Goal: Task Accomplishment & Management: Manage account settings

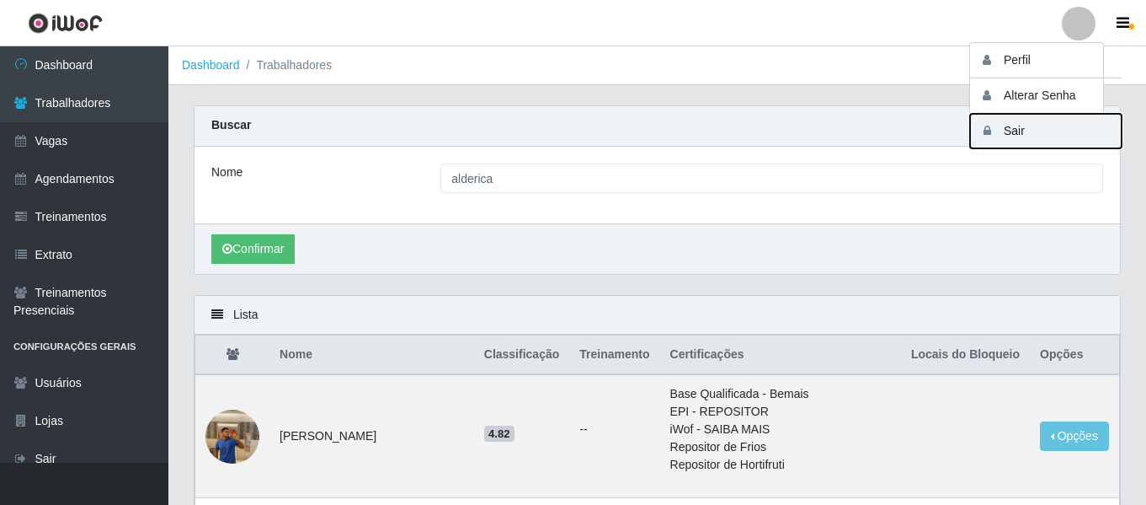
click at [1036, 127] on button "Sair" at bounding box center [1046, 131] width 152 height 35
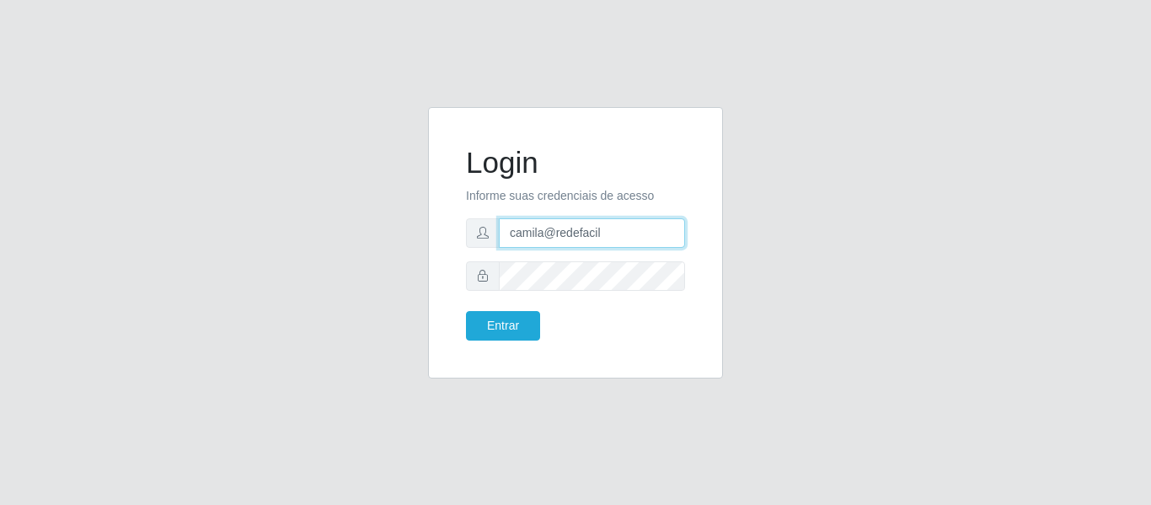
drag, startPoint x: 627, startPoint y: 235, endPoint x: 358, endPoint y: 219, distance: 269.2
click at [388, 230] on div "Login Informe suas credenciais de acesso camila@redefacil Entrar" at bounding box center [575, 252] width 960 height 291
type input "C"
type input "camilacasatudo@iwof"
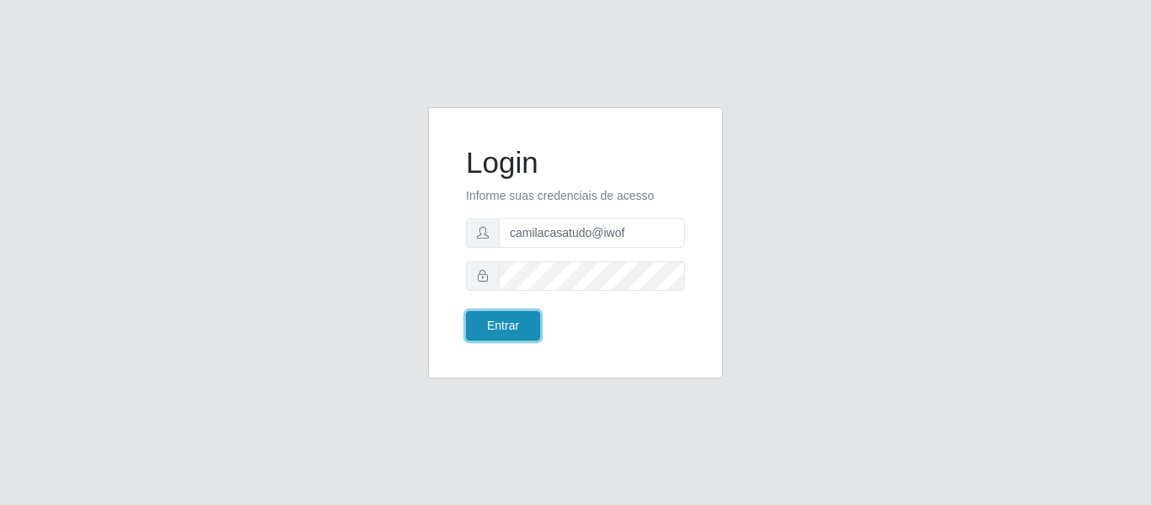
click at [489, 318] on button "Entrar" at bounding box center [503, 325] width 74 height 29
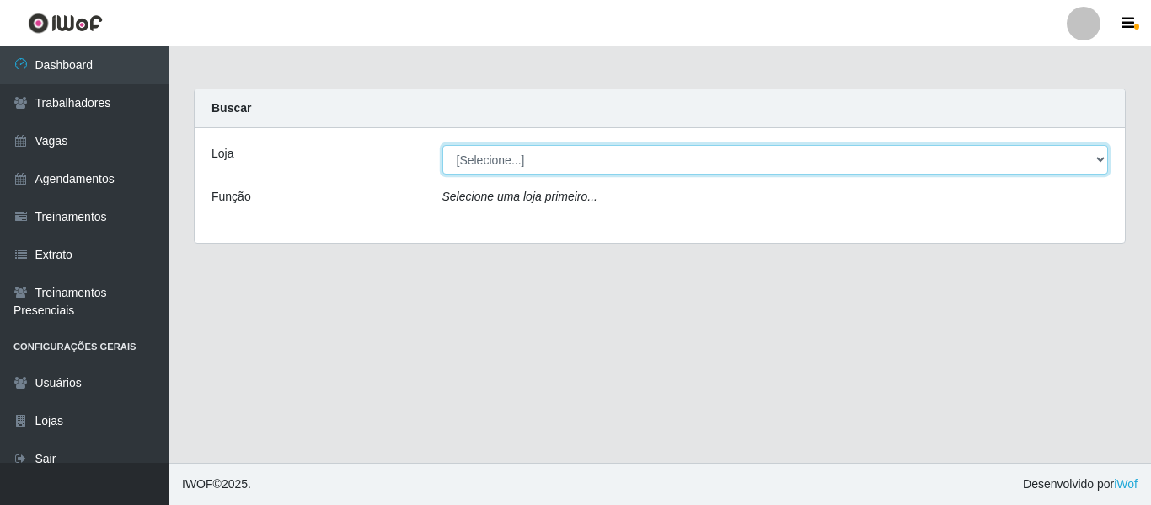
click at [506, 168] on select "[Selecione...] CasaTudo - Mangabeira Casatudo BR" at bounding box center [775, 159] width 666 height 29
select select "197"
click at [442, 145] on select "[Selecione...] CasaTudo - Mangabeira Casatudo BR" at bounding box center [775, 159] width 666 height 29
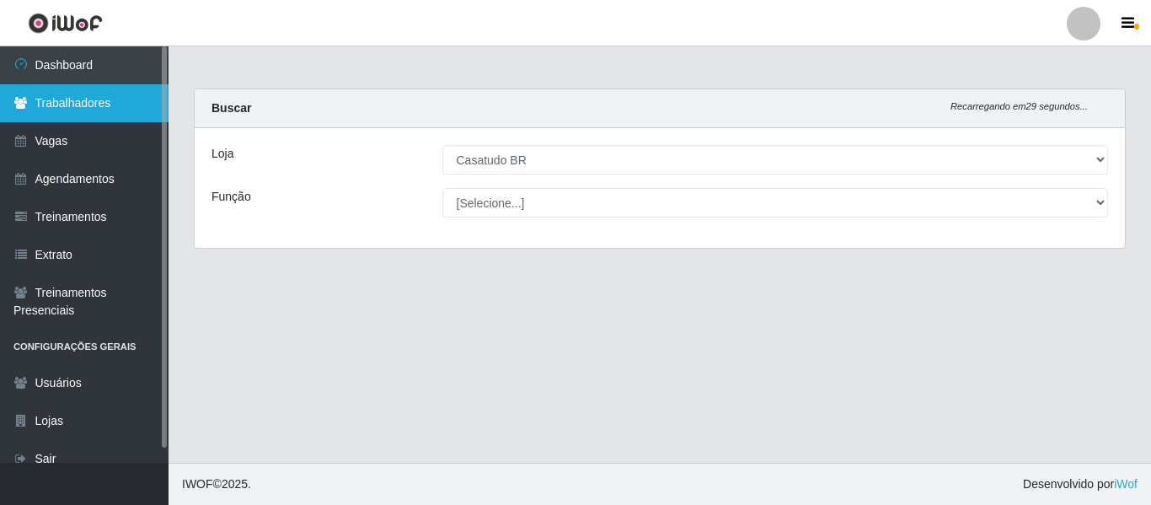
click at [127, 113] on link "Trabalhadores" at bounding box center [84, 103] width 168 height 38
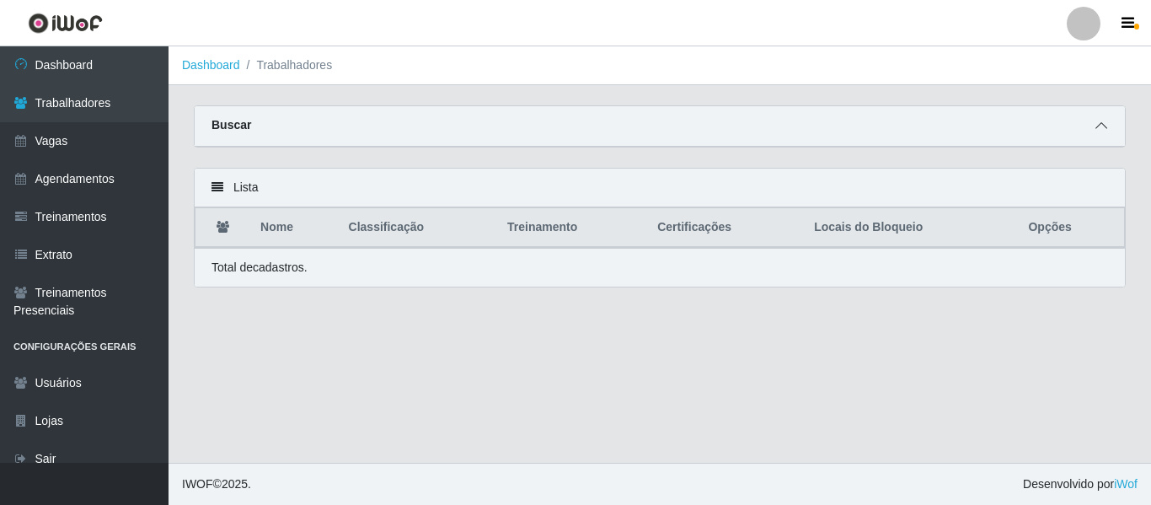
click at [1099, 122] on icon at bounding box center [1101, 126] width 12 height 12
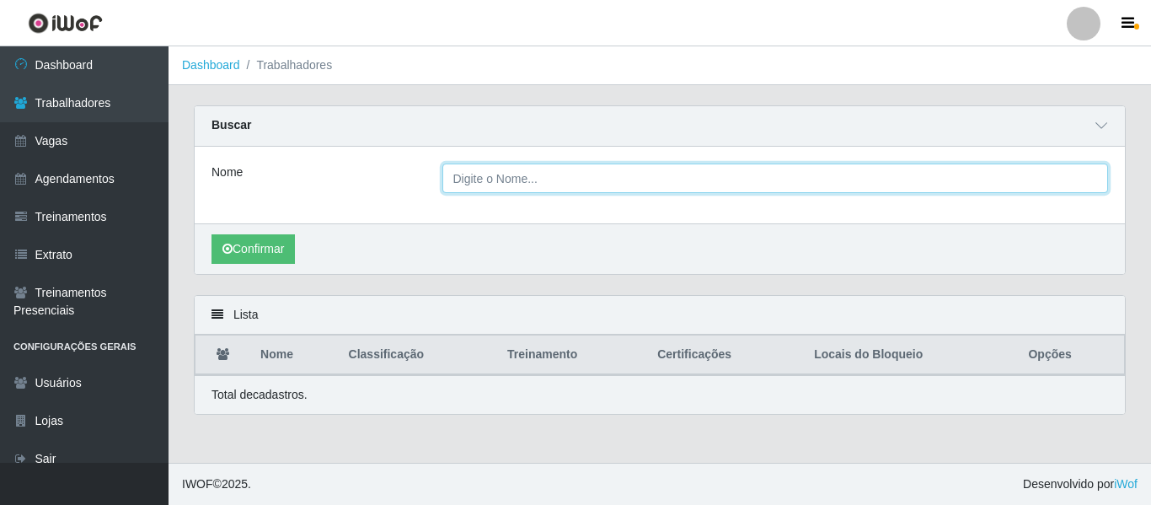
click at [595, 185] on input "Nome" at bounding box center [775, 177] width 666 height 29
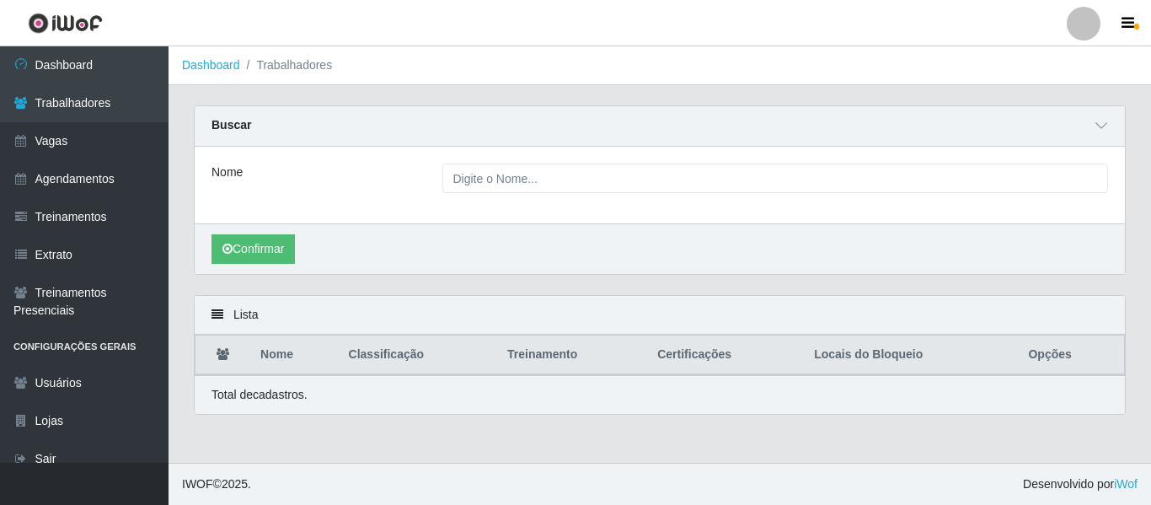
click at [489, 243] on div "Confirmar" at bounding box center [660, 248] width 930 height 51
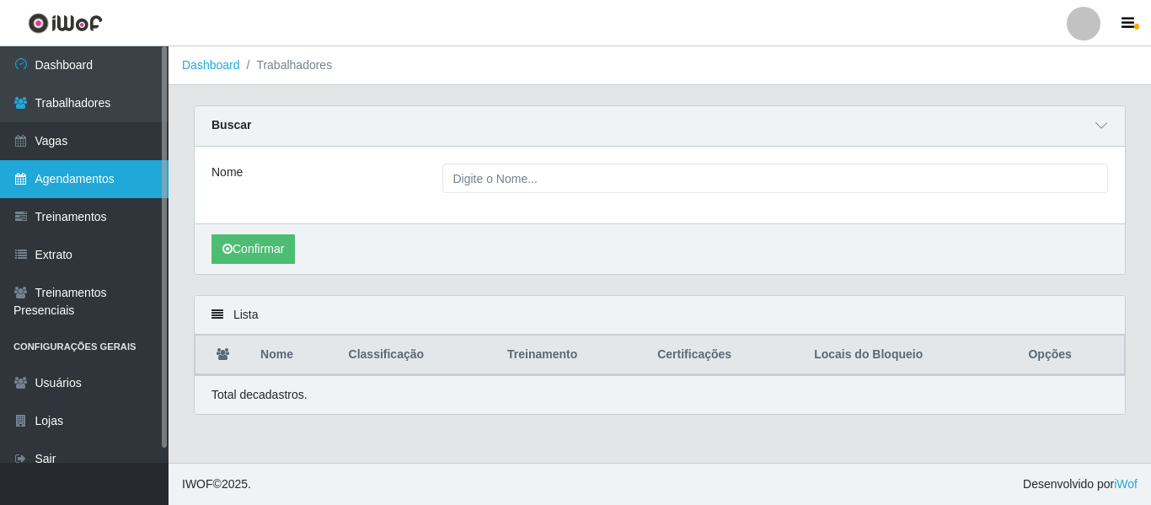
click at [130, 186] on link "Agendamentos" at bounding box center [84, 179] width 168 height 38
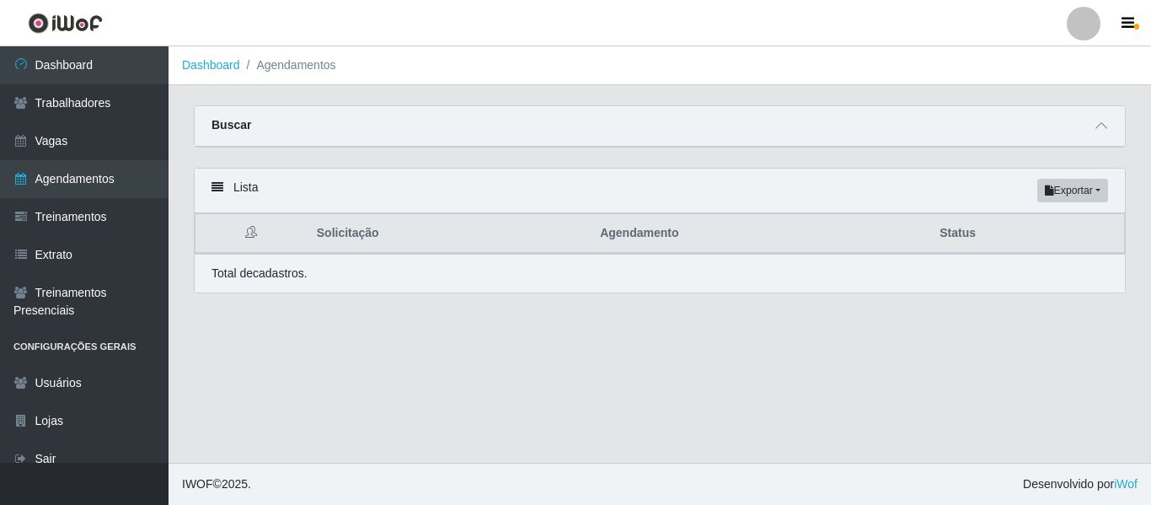
click at [1111, 116] on div "Buscar" at bounding box center [660, 126] width 930 height 40
click at [1095, 120] on span at bounding box center [1101, 125] width 20 height 19
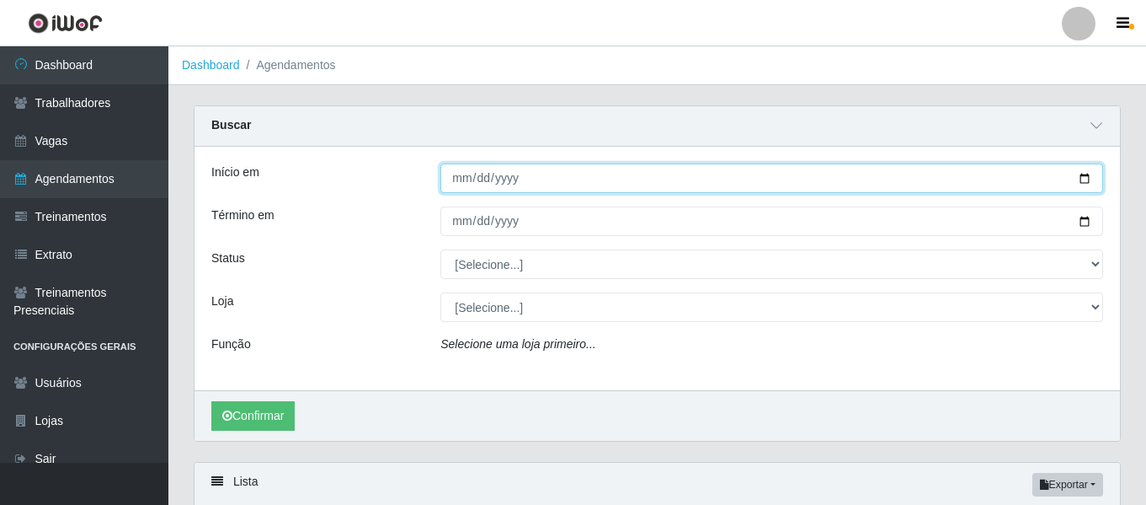
click at [454, 168] on input "Início em" at bounding box center [771, 177] width 663 height 29
type input "[DATE]"
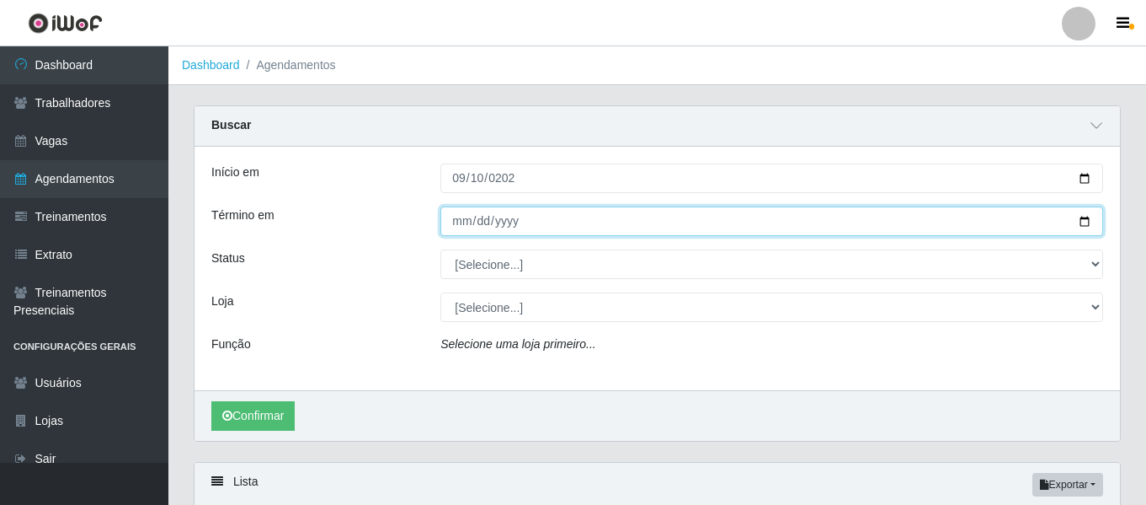
click at [452, 215] on input "Término em" at bounding box center [771, 220] width 663 height 29
type input "[DATE]"
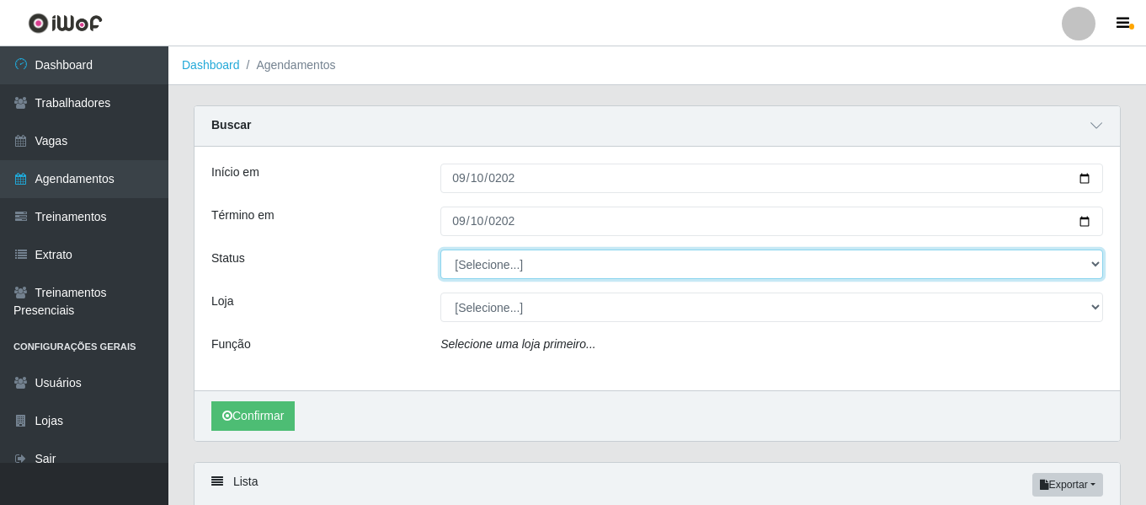
click at [490, 265] on select "[Selecione...] AGENDADO AGUARDANDO LIBERAR EM ANDAMENTO EM REVISÃO FINALIZADO C…" at bounding box center [771, 263] width 663 height 29
select select "FINALIZADO"
click at [440, 250] on select "[Selecione...] AGENDADO AGUARDANDO LIBERAR EM ANDAMENTO EM REVISÃO FINALIZADO C…" at bounding box center [771, 263] width 663 height 29
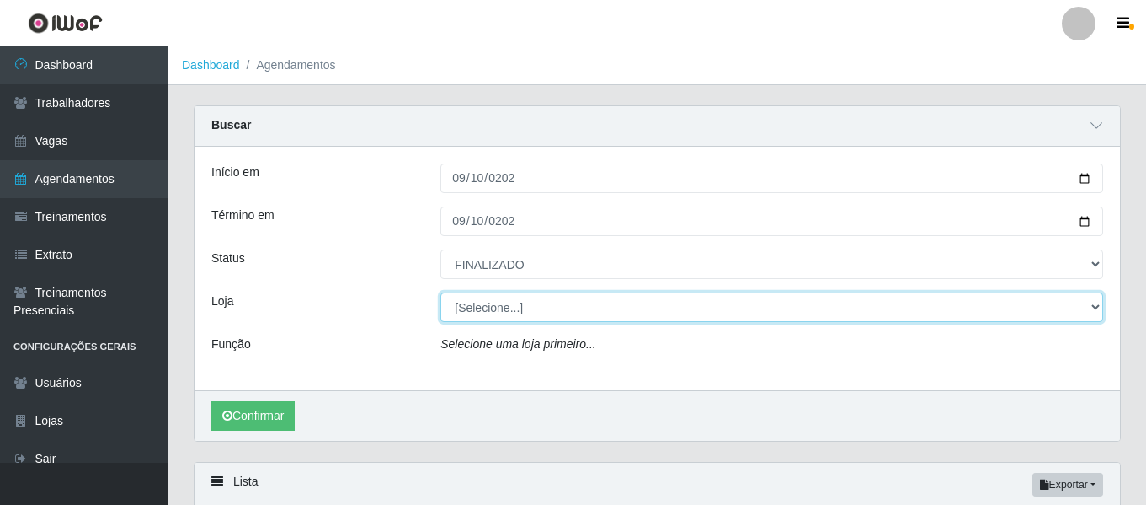
click at [500, 305] on select "[Selecione...] CasaTudo - Mangabeira Casatudo BR" at bounding box center [771, 306] width 663 height 29
select select "197"
click at [440, 293] on select "[Selecione...] CasaTudo - Mangabeira Casatudo BR" at bounding box center [771, 306] width 663 height 29
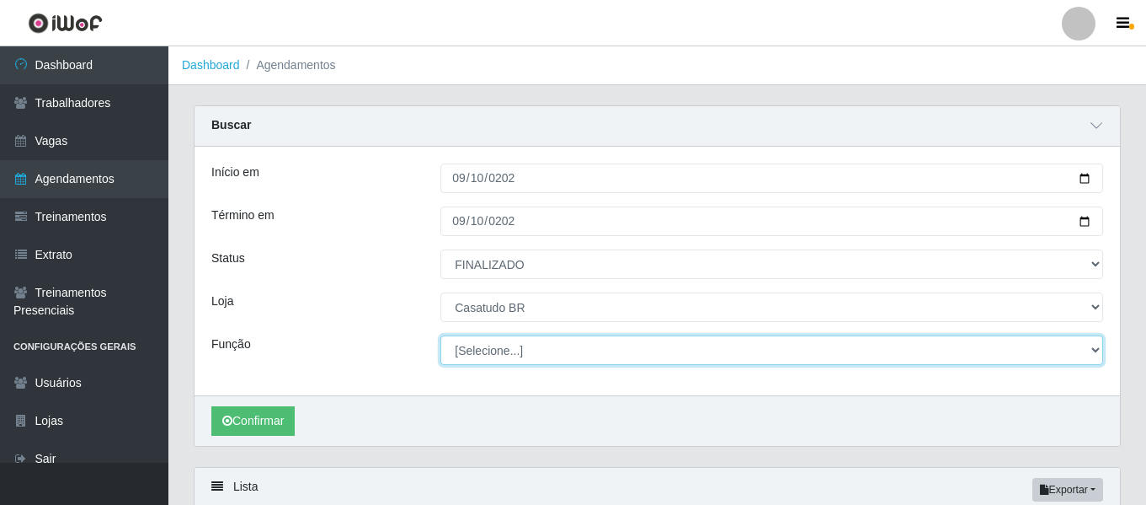
click at [498, 360] on select "[Selecione...] Auxiliar de Estoque Auxiliar de Estoque + Auxiliar de Estoque ++…" at bounding box center [771, 349] width 663 height 29
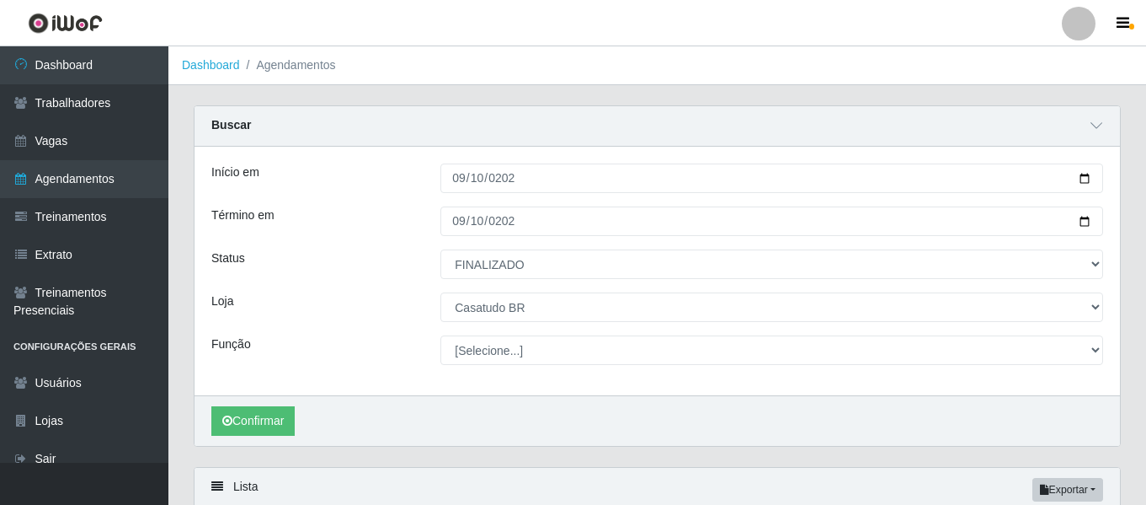
drag, startPoint x: 386, startPoint y: 340, endPoint x: 357, endPoint y: 357, distance: 33.2
click at [386, 340] on div "Função" at bounding box center [313, 349] width 229 height 29
click at [255, 421] on button "Confirmar" at bounding box center [252, 420] width 83 height 29
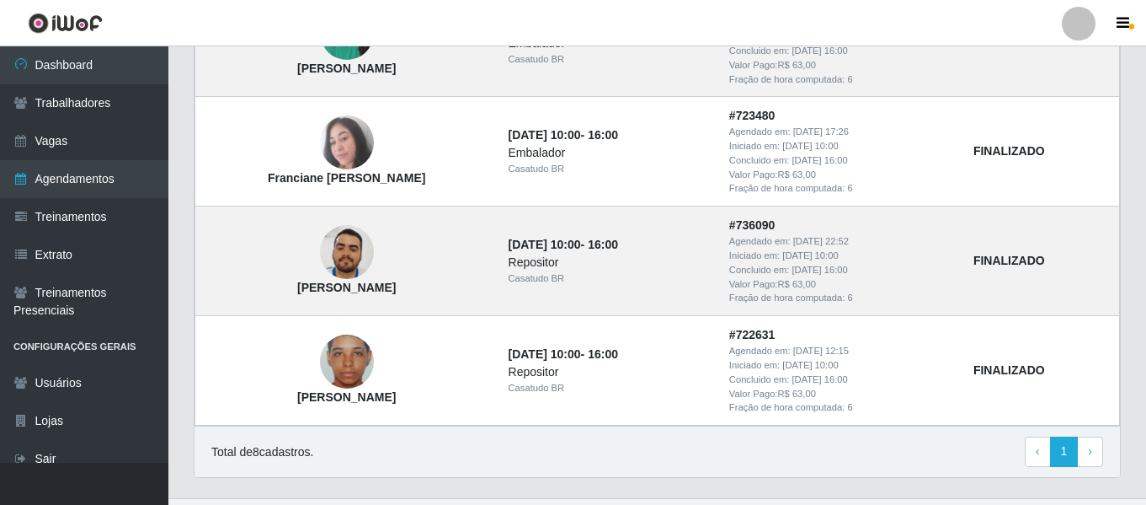
scroll to position [1039, 0]
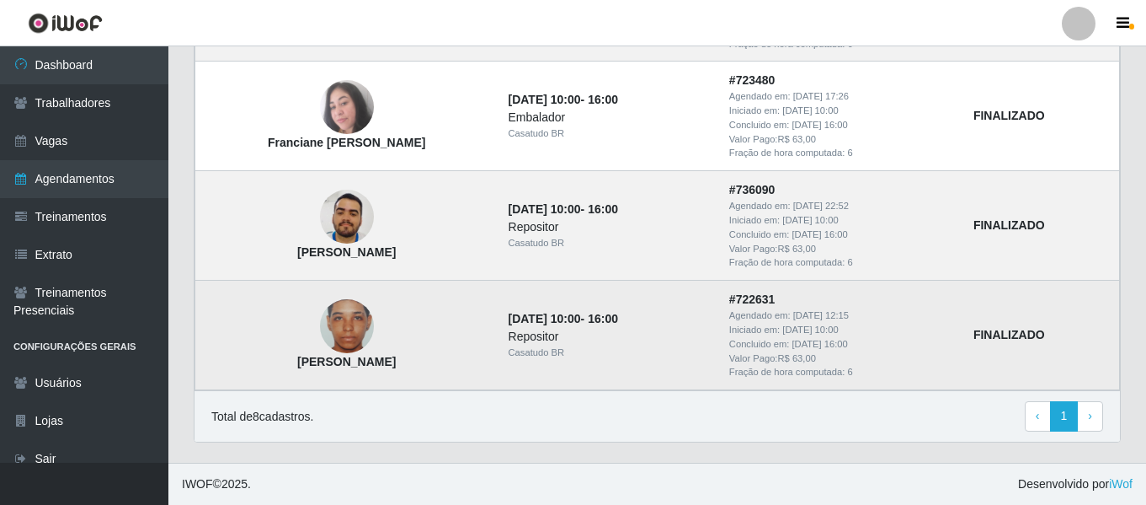
click at [391, 364] on strong "[PERSON_NAME]" at bounding box center [346, 361] width 99 height 13
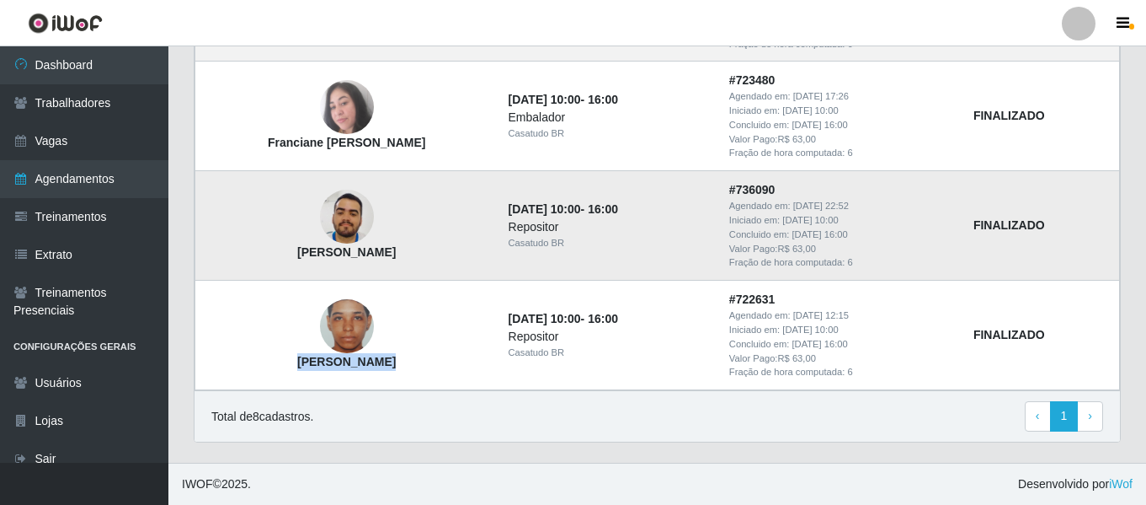
copy strong "[PERSON_NAME]"
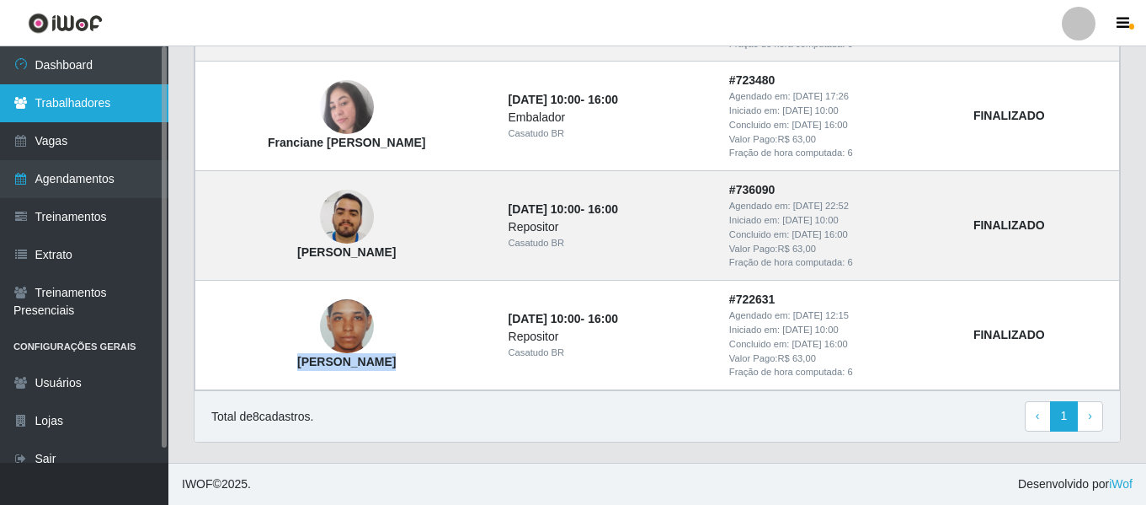
click at [114, 118] on link "Trabalhadores" at bounding box center [84, 103] width 168 height 38
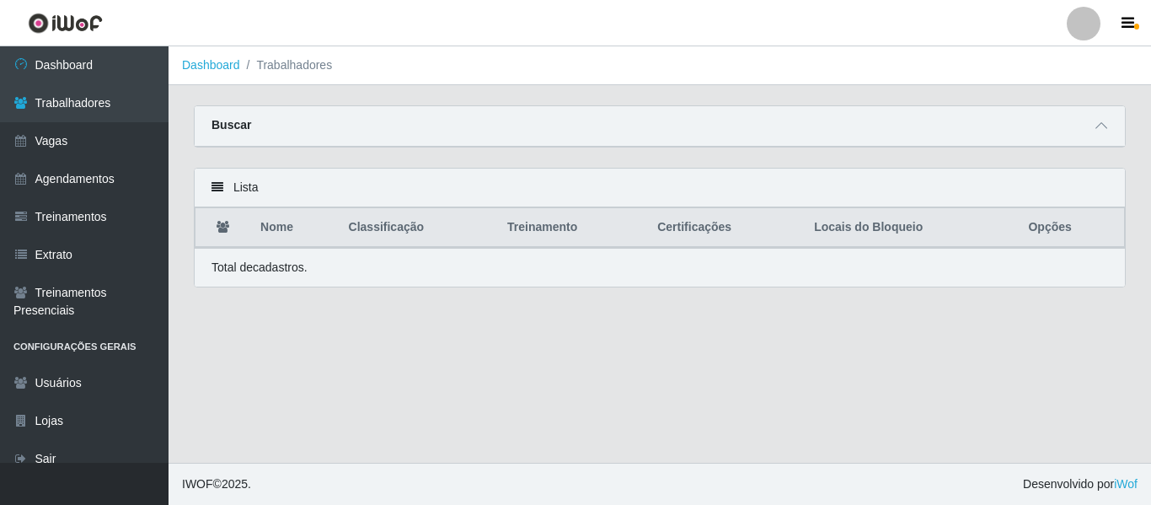
click at [1089, 131] on div "Buscar" at bounding box center [660, 126] width 930 height 40
click at [1101, 131] on icon at bounding box center [1101, 126] width 12 height 12
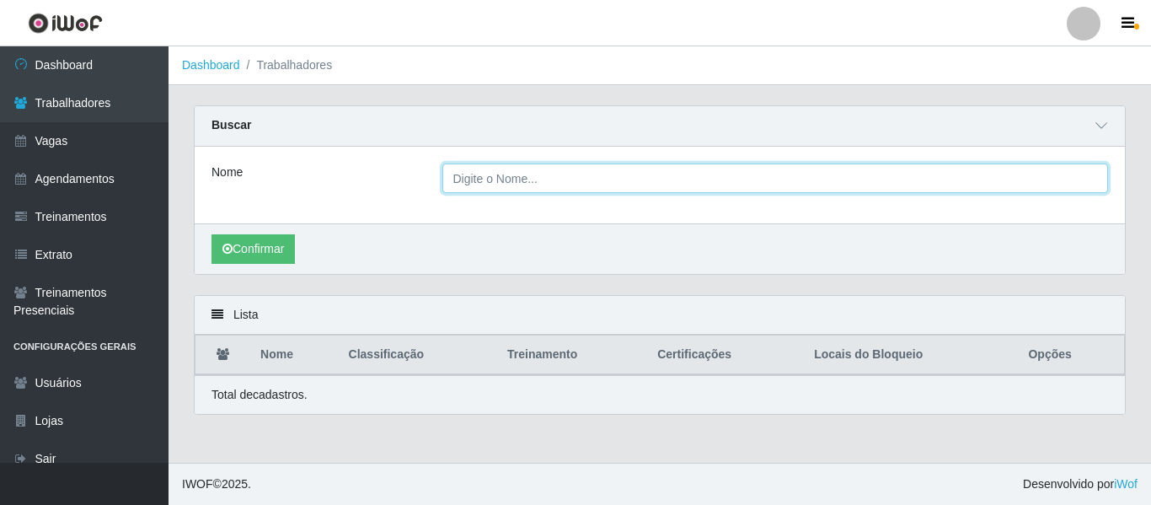
click at [610, 180] on input "Nome" at bounding box center [775, 177] width 666 height 29
paste input "[PERSON_NAME]"
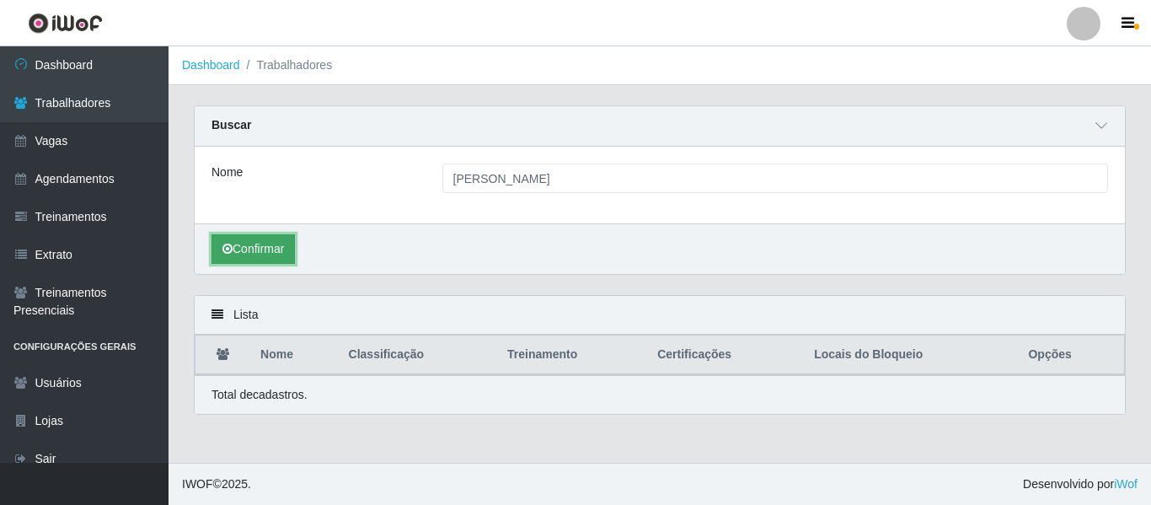
click at [254, 256] on button "Confirmar" at bounding box center [252, 248] width 83 height 29
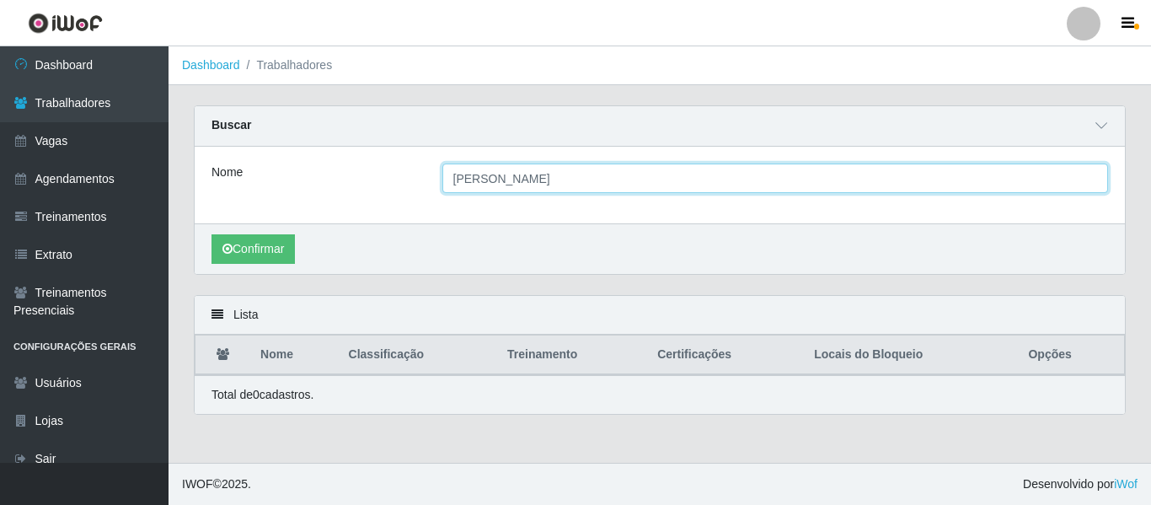
drag, startPoint x: 601, startPoint y: 188, endPoint x: 504, endPoint y: 188, distance: 97.7
click at [504, 188] on input "[PERSON_NAME]" at bounding box center [775, 177] width 666 height 29
type input "Gabriella"
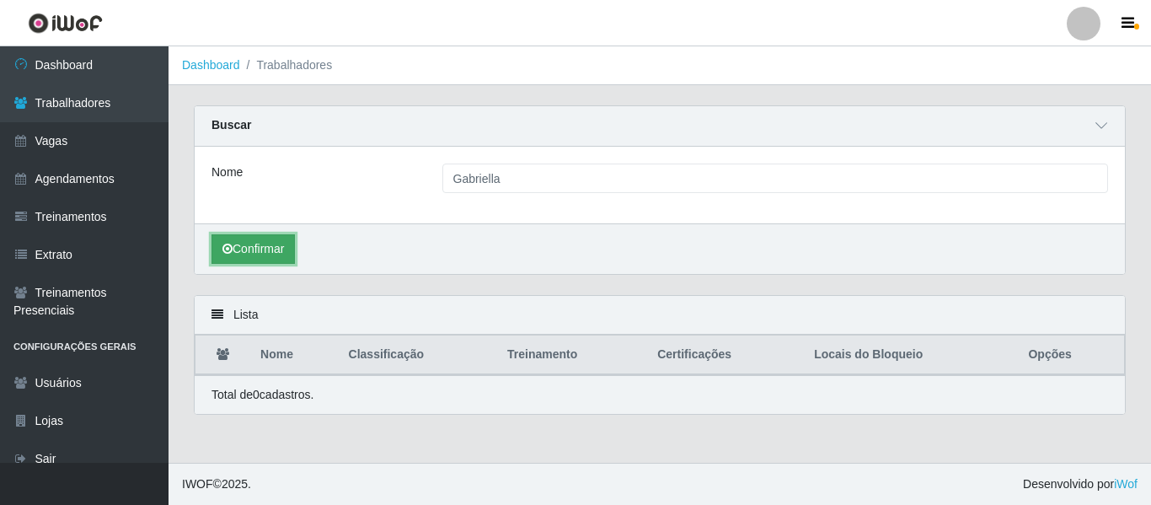
click at [238, 249] on button "Confirmar" at bounding box center [252, 248] width 83 height 29
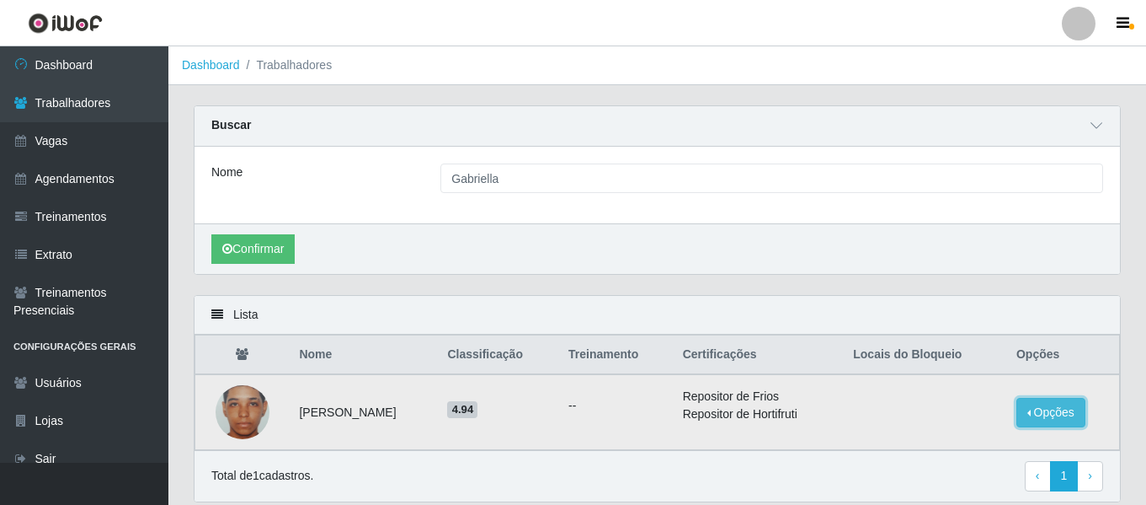
click at [1060, 409] on button "Opções" at bounding box center [1051, 412] width 69 height 29
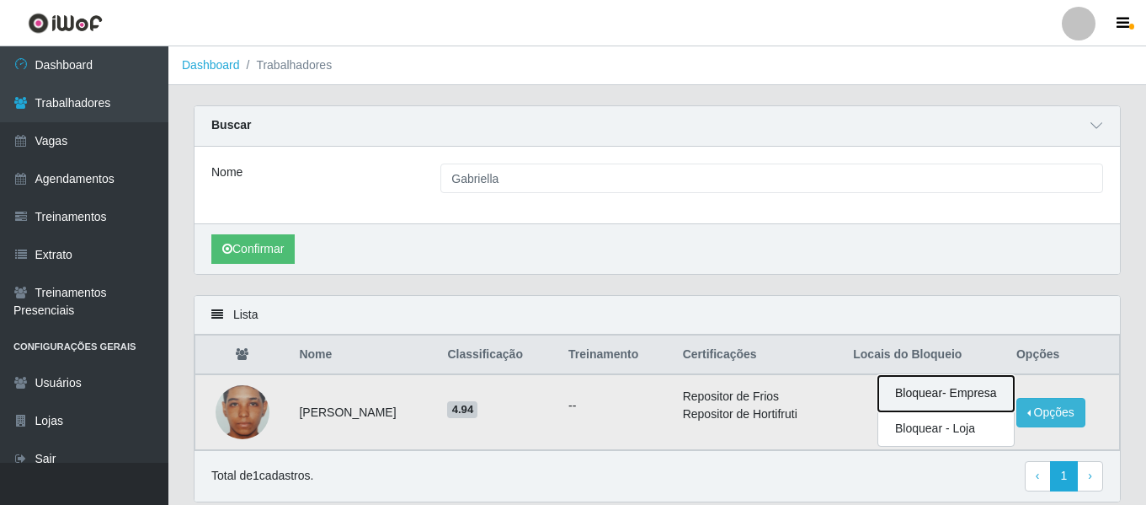
click at [989, 399] on button "Bloquear - Empresa" at bounding box center [946, 393] width 136 height 35
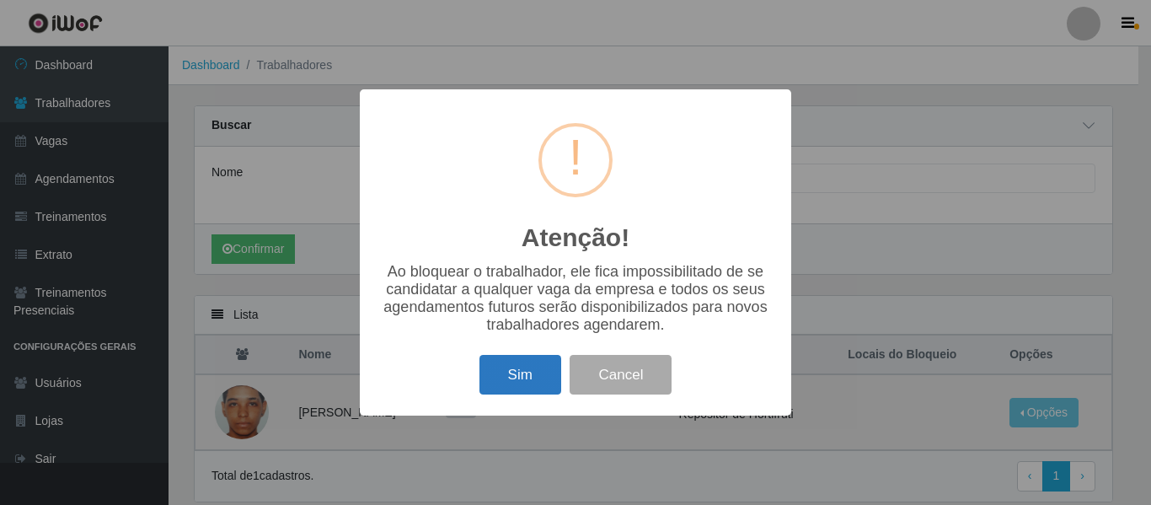
click at [544, 371] on button "Sim" at bounding box center [520, 375] width 82 height 40
